Goal: Transaction & Acquisition: Purchase product/service

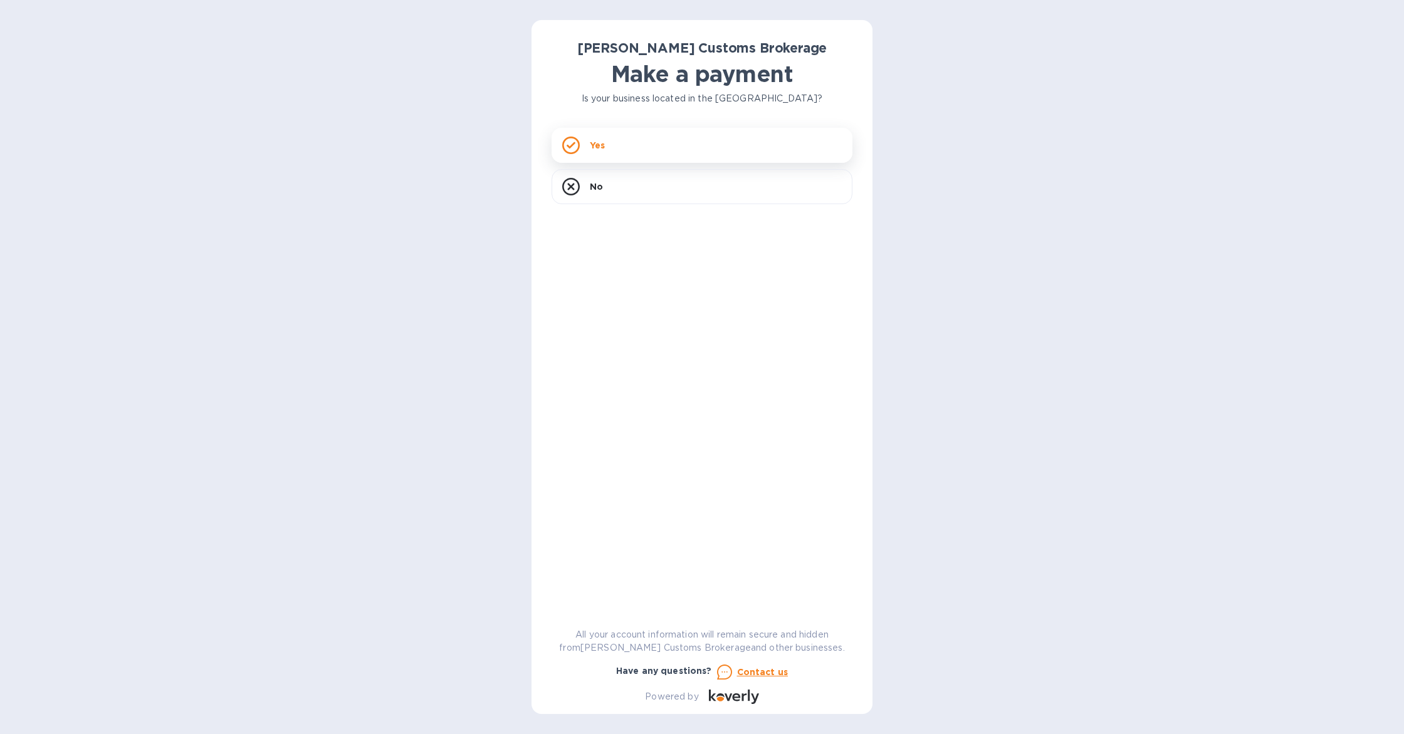
click at [662, 148] on div "Yes" at bounding box center [701, 145] width 301 height 35
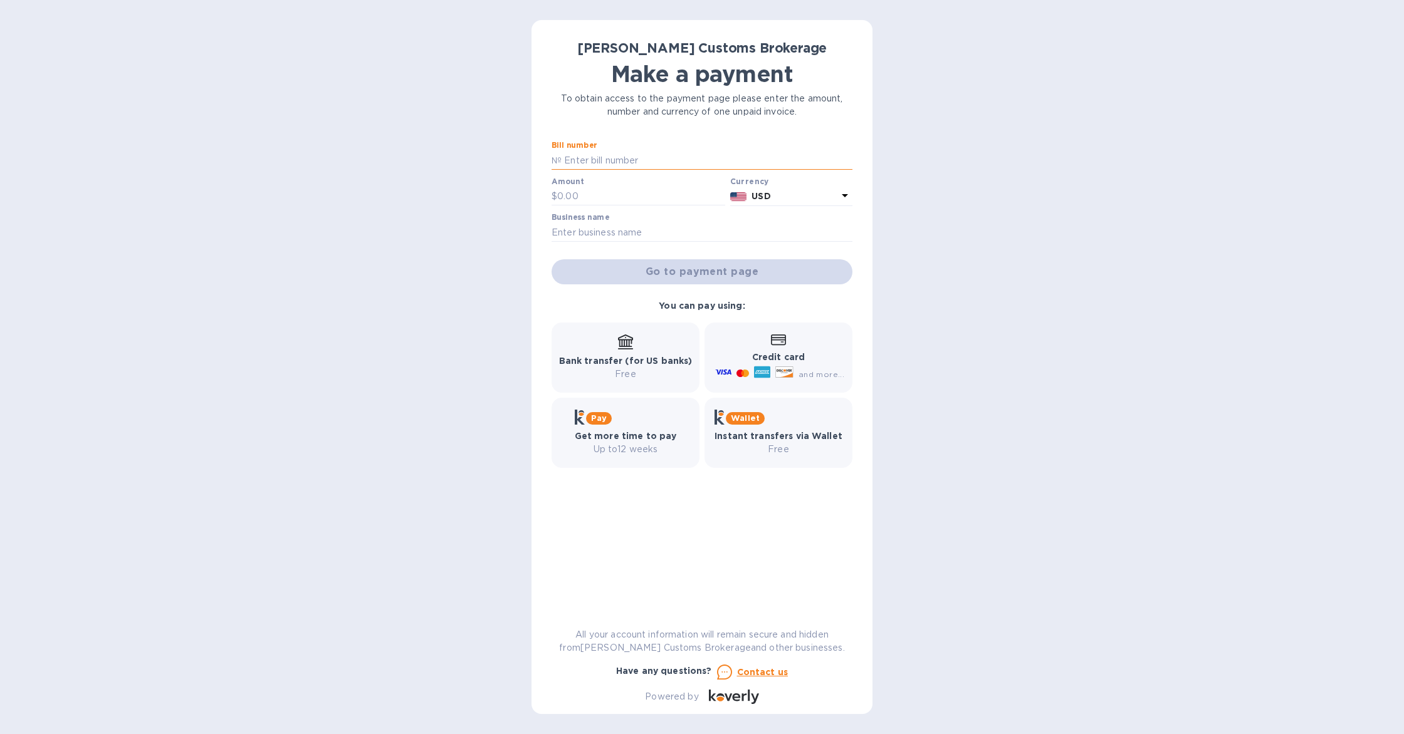
click at [618, 161] on input "text" at bounding box center [706, 160] width 291 height 19
paste input "0001066"
type input "0001066"
type input "[PERSON_NAME] LLC"
click at [600, 199] on input "text" at bounding box center [641, 196] width 168 height 19
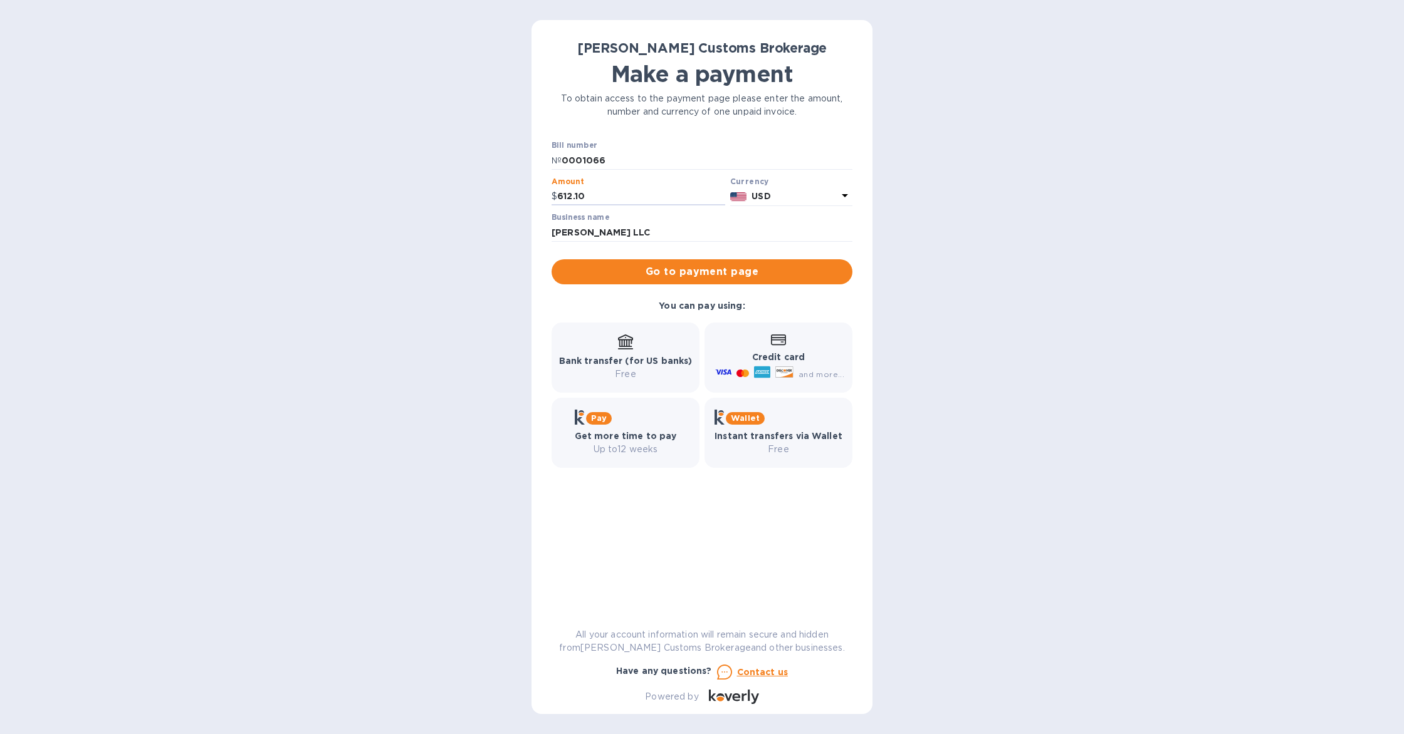
type input "612.10"
click at [367, 296] on div "[PERSON_NAME] Customs Brokerage Make a payment To obtain access to the payment …" at bounding box center [702, 367] width 1404 height 734
click at [720, 284] on button "Go to payment page" at bounding box center [701, 271] width 301 height 25
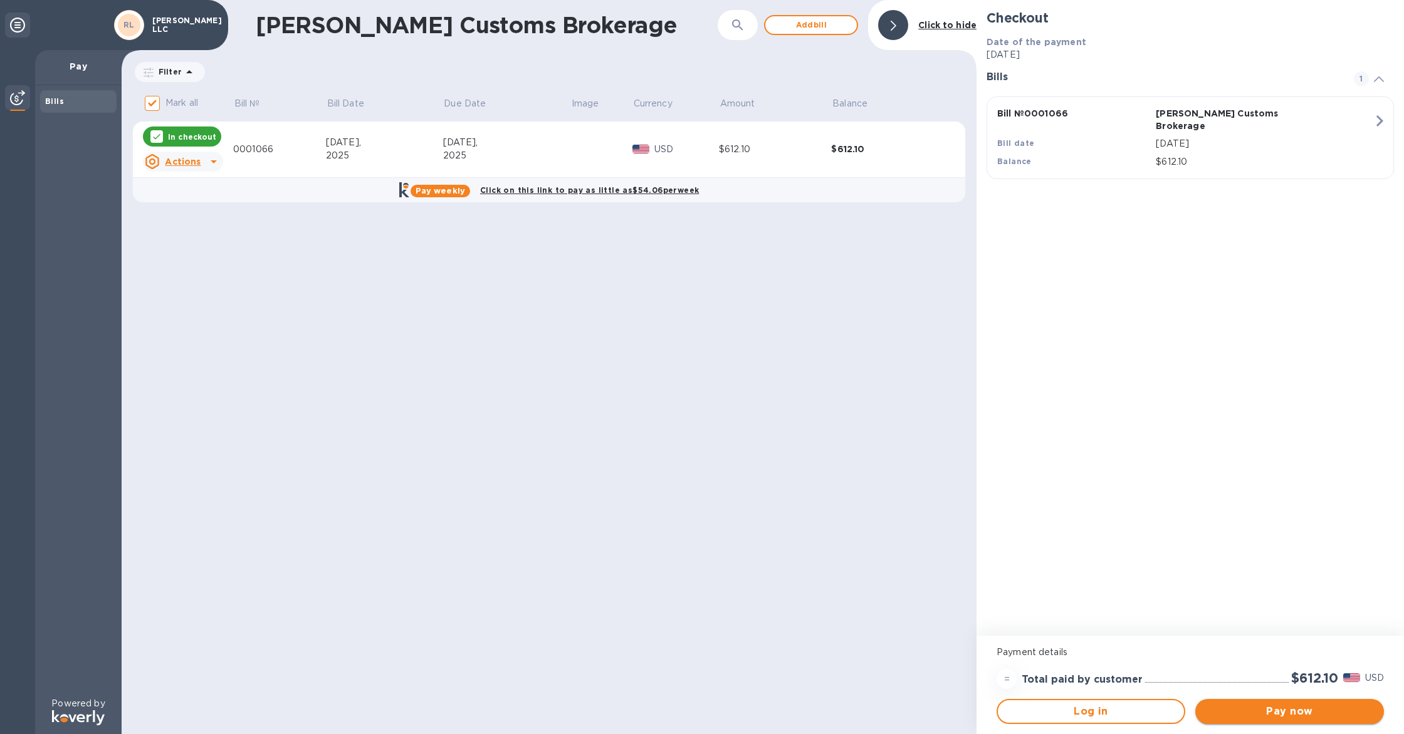
click at [1320, 718] on span "Pay now" at bounding box center [1289, 711] width 169 height 15
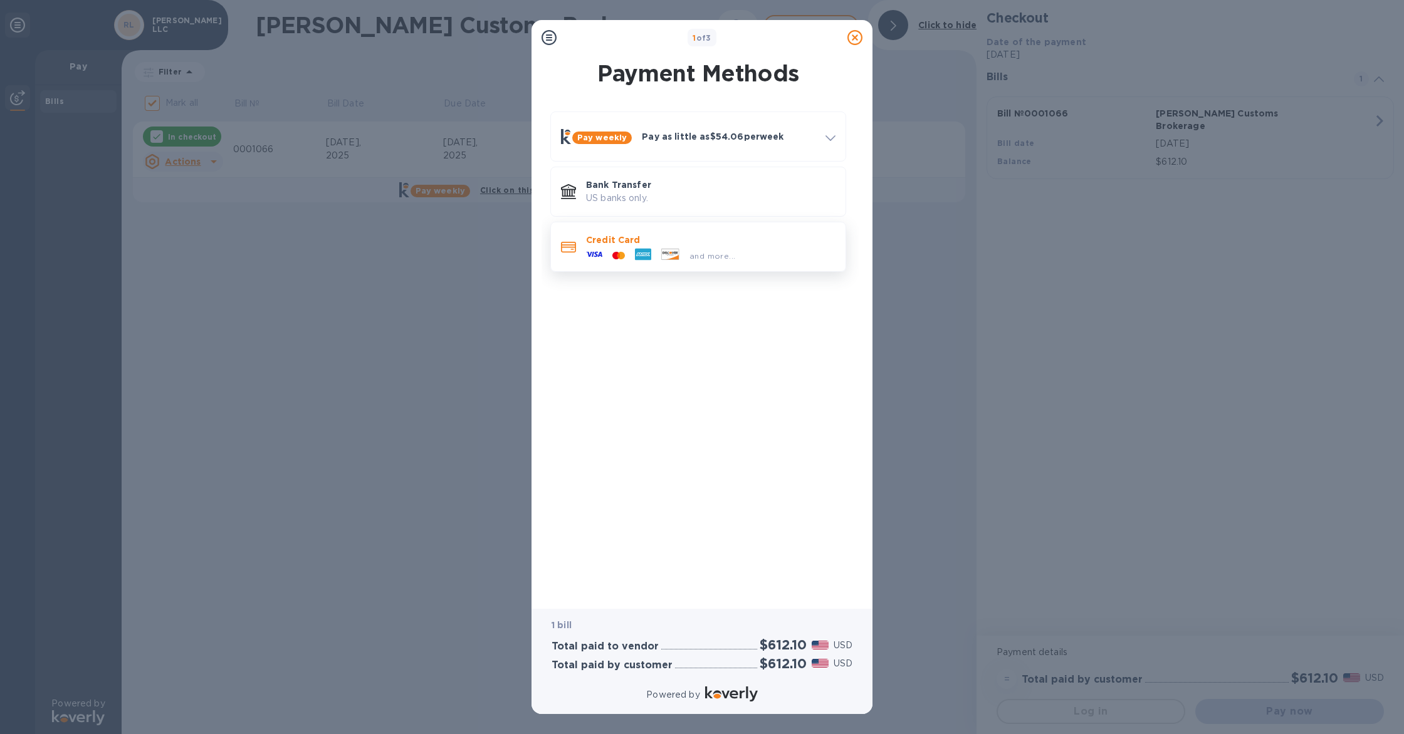
click at [705, 241] on p "Credit Card" at bounding box center [710, 240] width 249 height 13
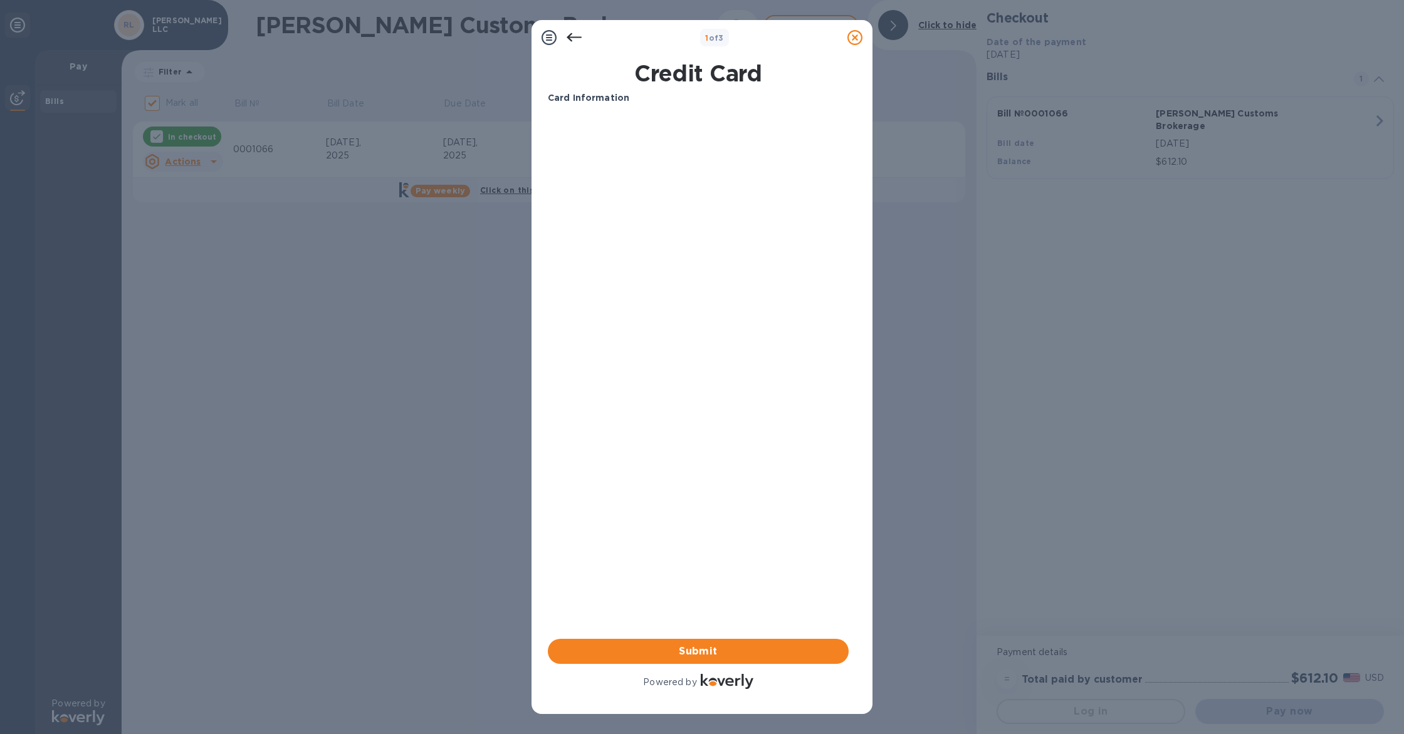
click at [602, 553] on div "Card Information Your browser does not support iframes Submit Powered by" at bounding box center [698, 391] width 301 height 600
click at [694, 648] on span "Submit" at bounding box center [698, 651] width 281 height 15
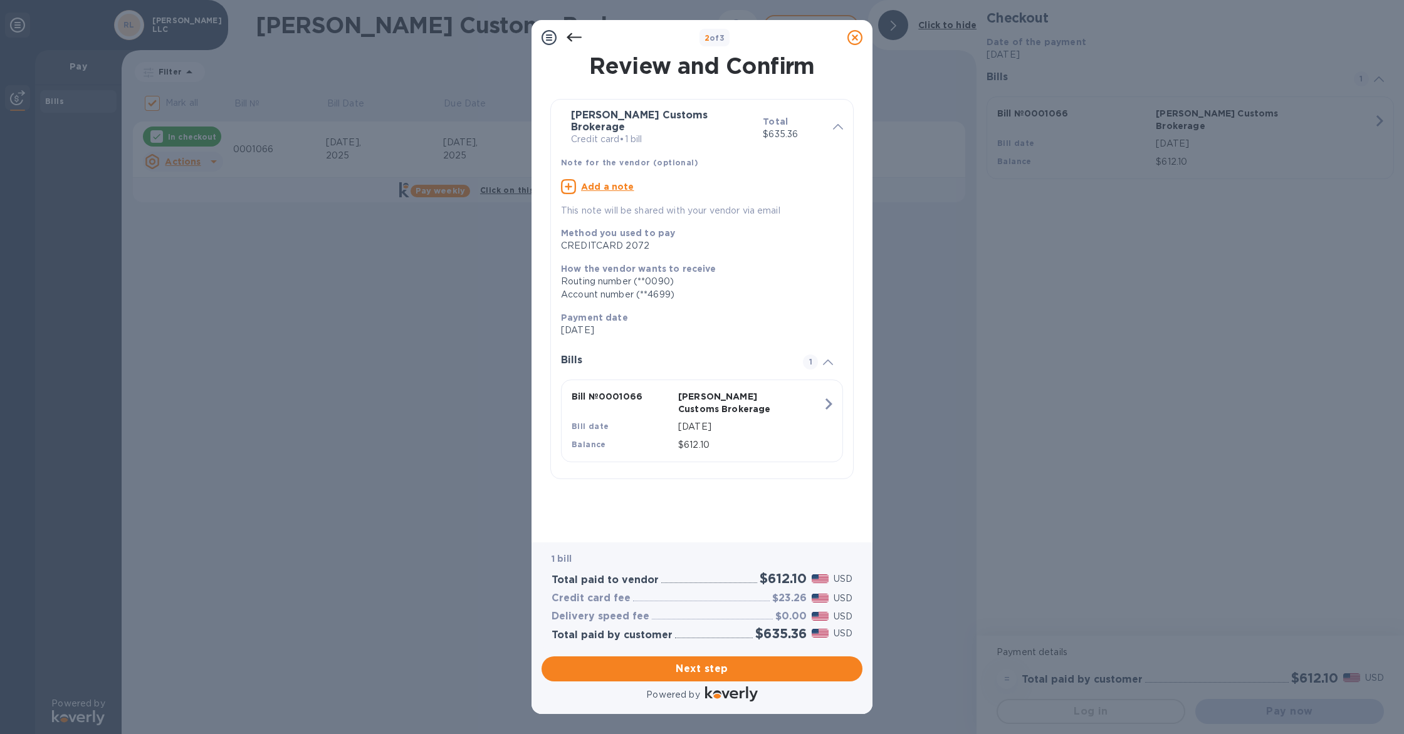
click at [566, 39] on div at bounding box center [573, 37] width 25 height 25
click at [577, 38] on icon at bounding box center [573, 37] width 15 height 15
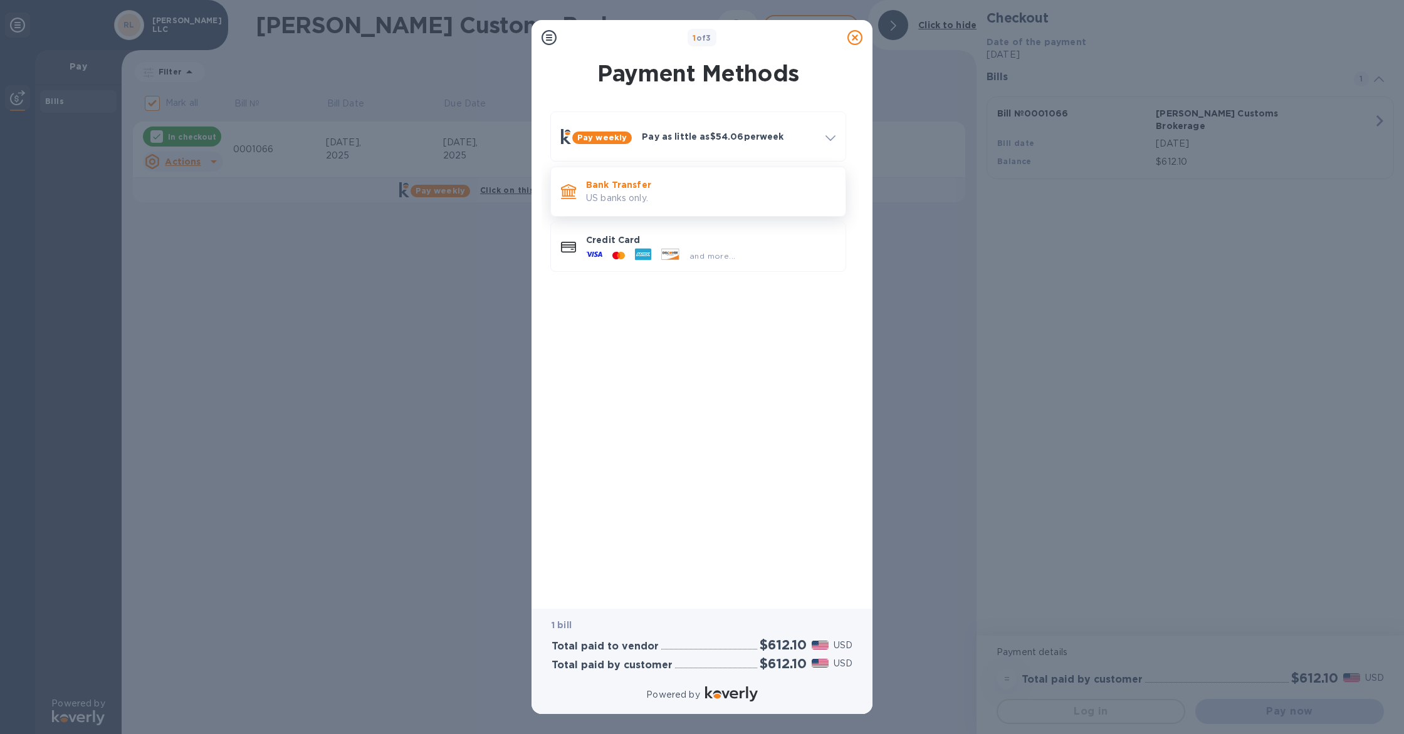
click at [649, 213] on div "Bank Transfer US banks only." at bounding box center [698, 192] width 296 height 50
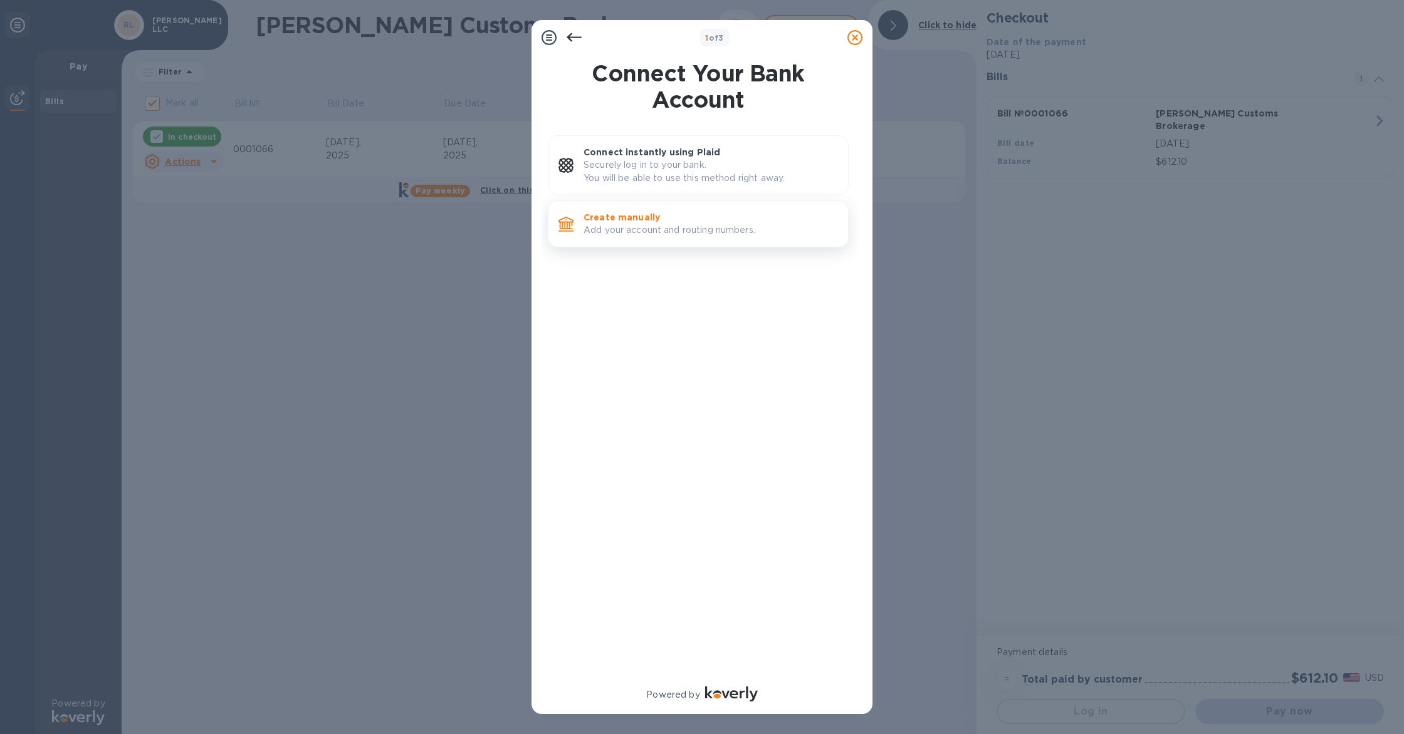
click at [659, 211] on p "Create manually" at bounding box center [710, 217] width 254 height 13
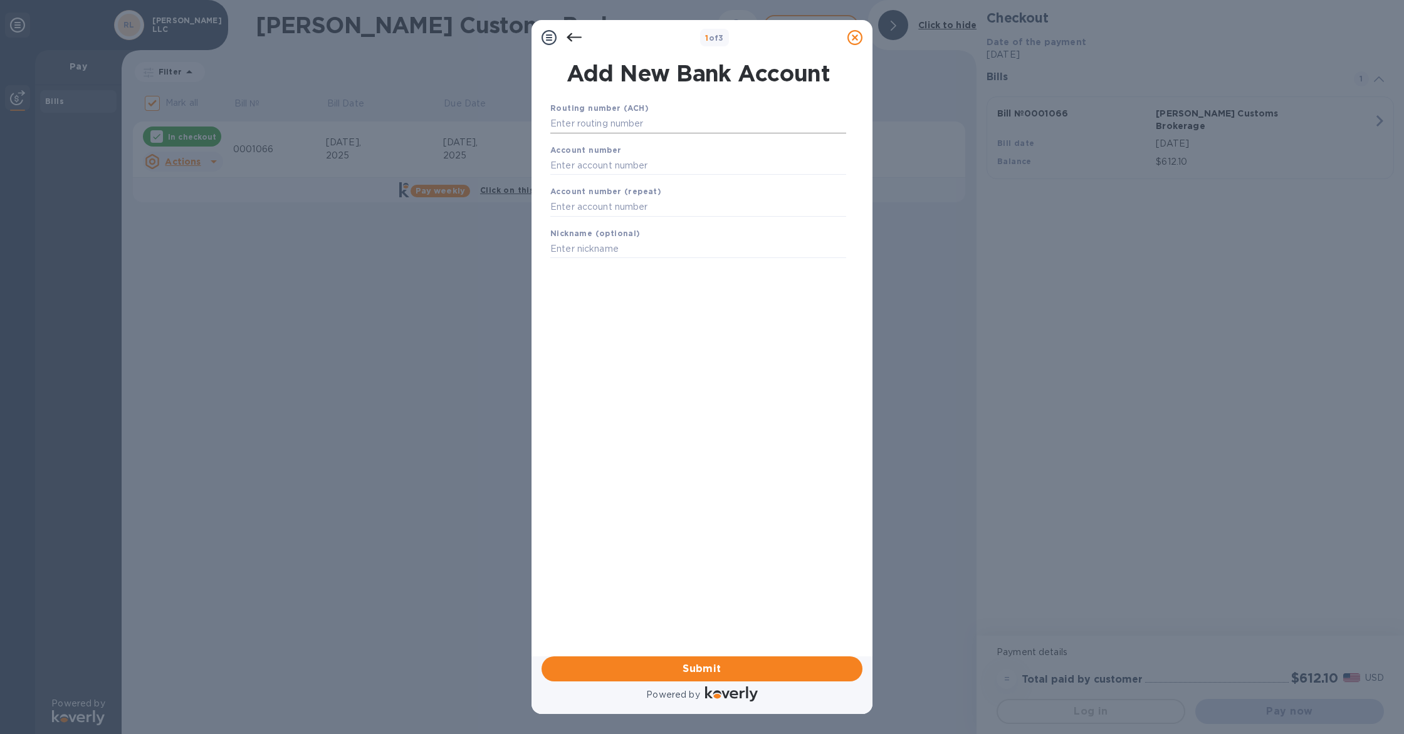
click at [645, 133] on input "text" at bounding box center [698, 124] width 296 height 19
type input "026013673"
type input "4364843346"
click at [692, 670] on span "Submit" at bounding box center [701, 669] width 301 height 15
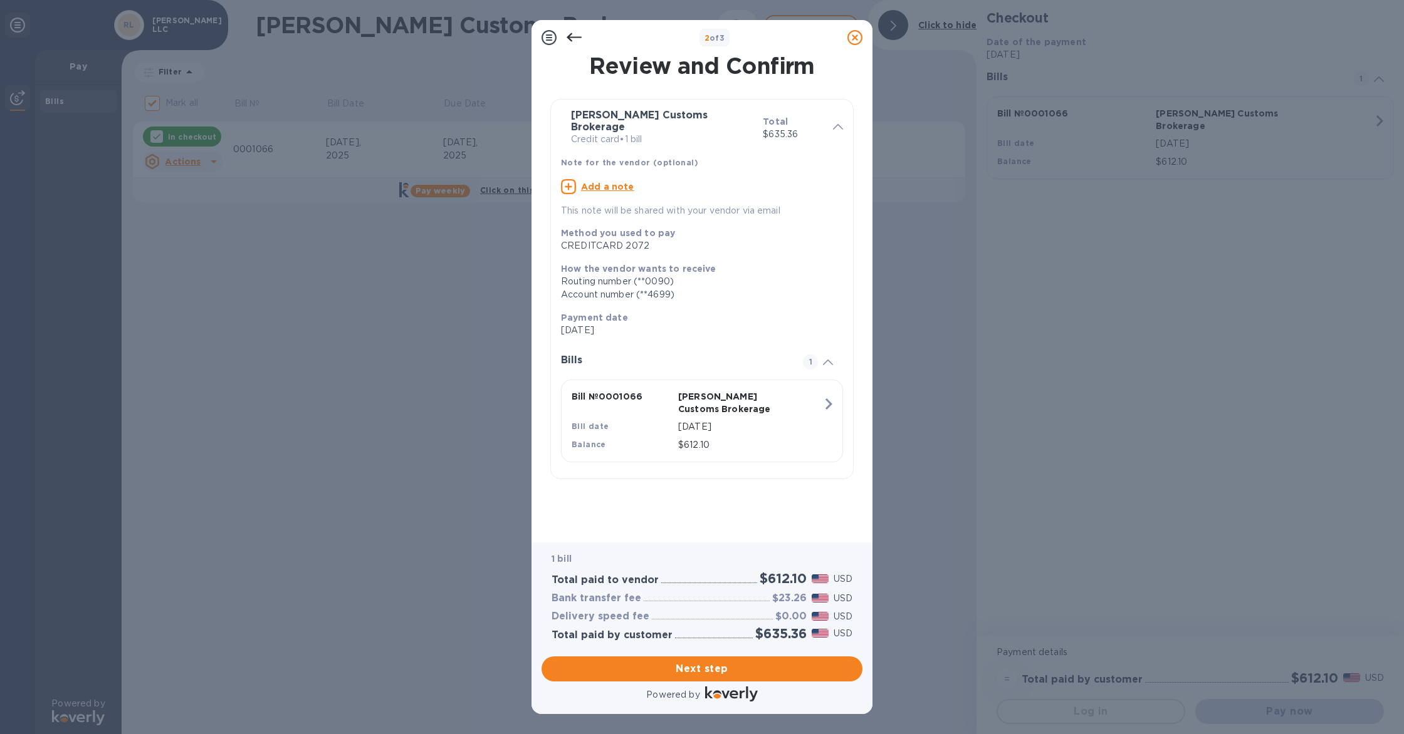
click at [774, 538] on div "Review and Confirm [PERSON_NAME] Customs Brokerage Credit card • 1 bill Total $…" at bounding box center [701, 298] width 341 height 487
